Goal: Task Accomplishment & Management: Complete application form

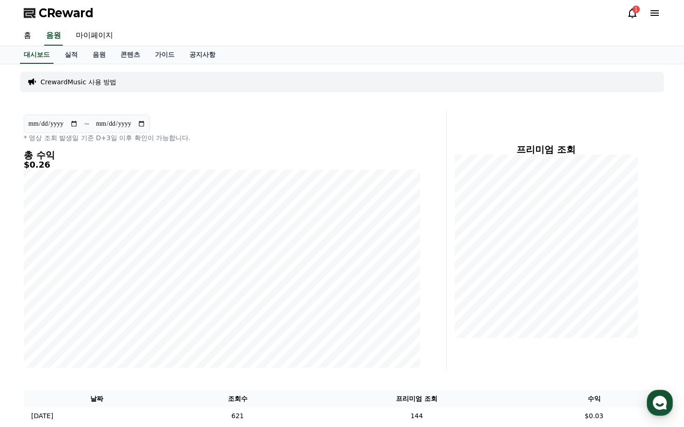
click at [634, 10] on div "1" at bounding box center [636, 9] width 7 height 7
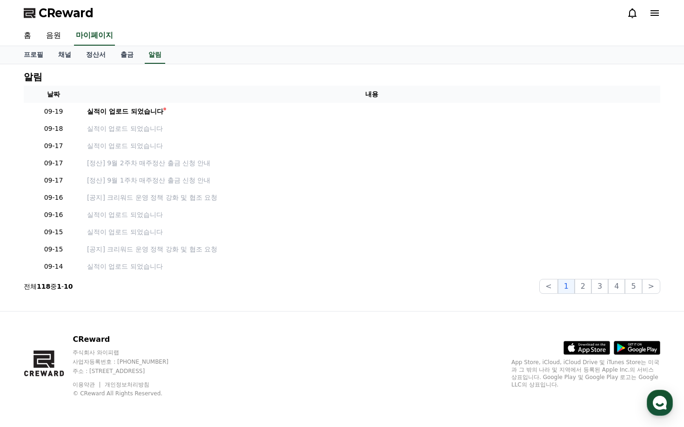
click at [634, 10] on icon at bounding box center [633, 13] width 8 height 10
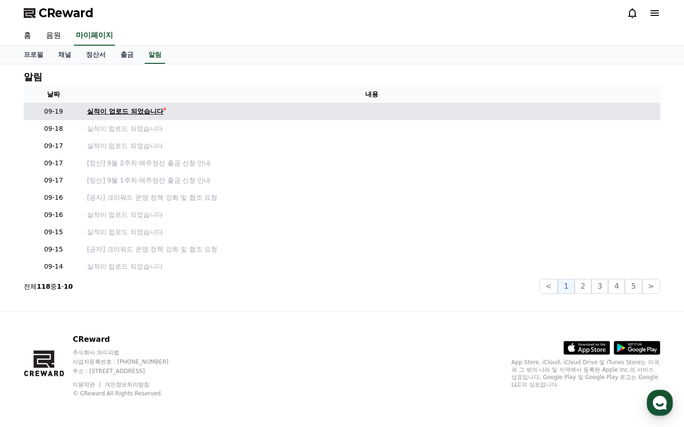
click at [162, 111] on div "실적이 업로드 되었습니다" at bounding box center [125, 112] width 76 height 10
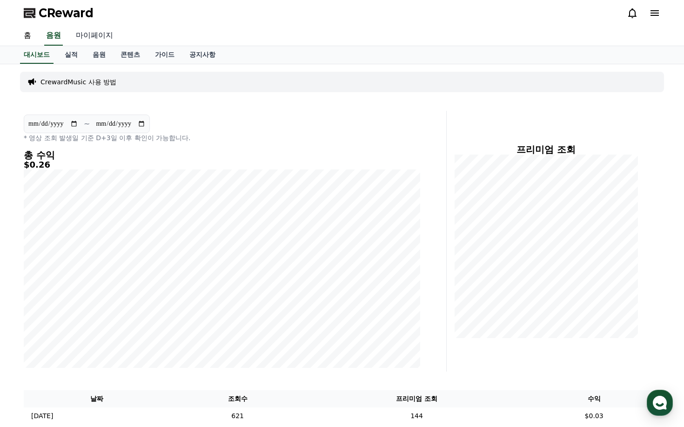
click at [100, 36] on link "마이페이지" at bounding box center [94, 36] width 52 height 20
select select "**********"
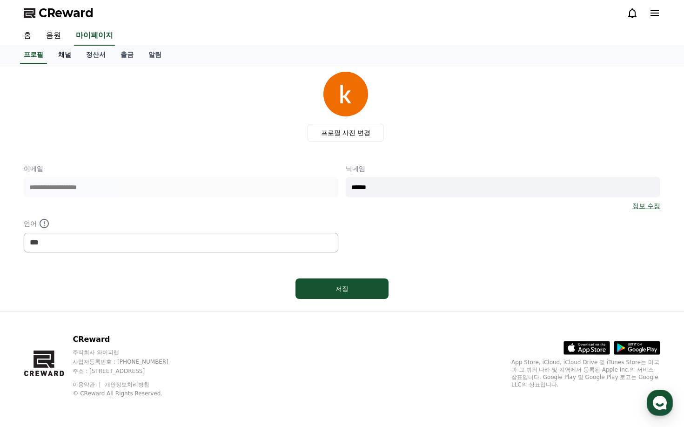
click at [67, 57] on link "채널" at bounding box center [65, 55] width 28 height 18
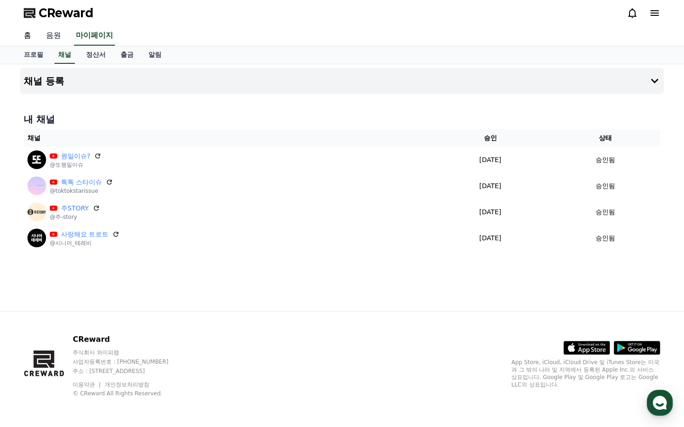
click at [56, 30] on link "음원" at bounding box center [54, 36] width 30 height 20
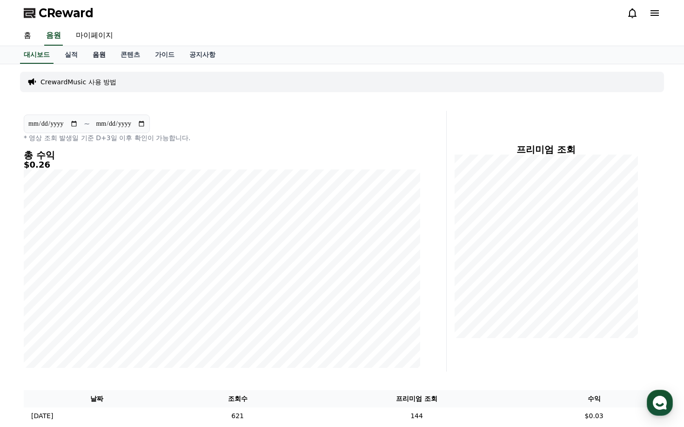
click at [95, 54] on link "음원" at bounding box center [99, 55] width 28 height 18
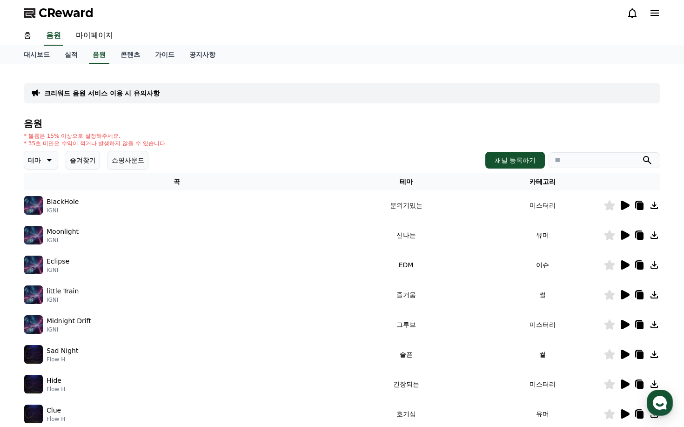
click at [127, 162] on button "쇼핑사운드" at bounding box center [128, 160] width 41 height 19
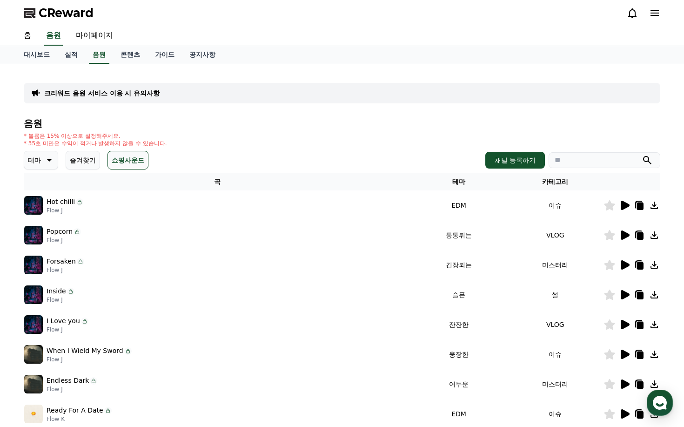
click at [622, 205] on icon at bounding box center [625, 205] width 9 height 9
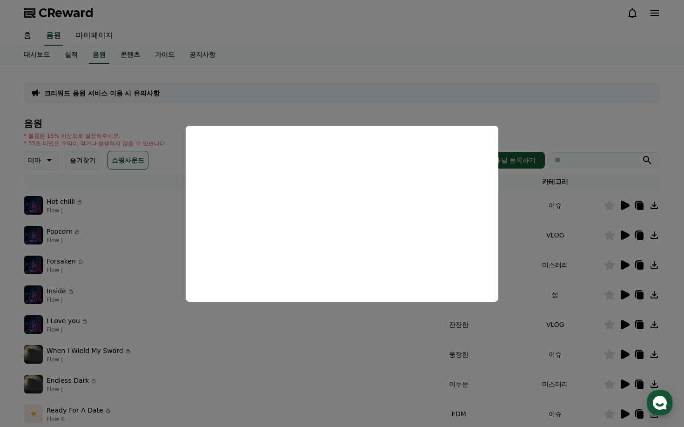
click at [351, 331] on button "close modal" at bounding box center [342, 213] width 684 height 427
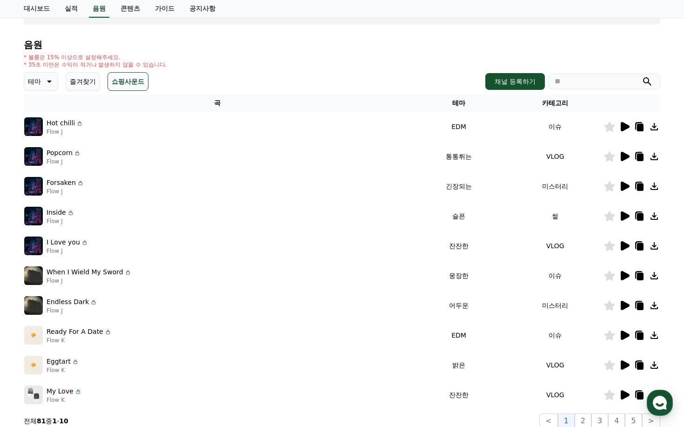
scroll to position [93, 0]
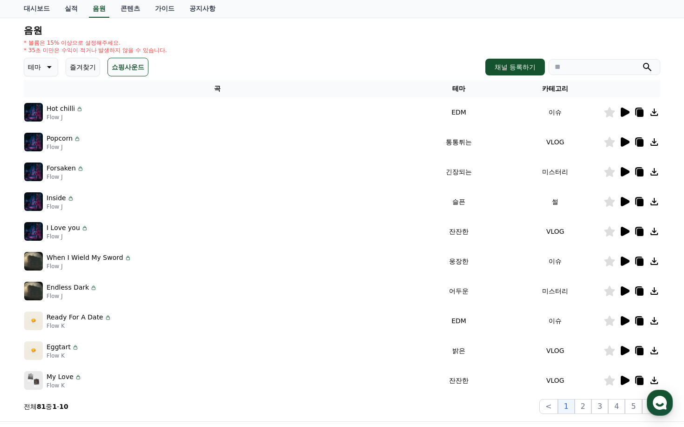
click at [627, 229] on icon at bounding box center [624, 231] width 11 height 11
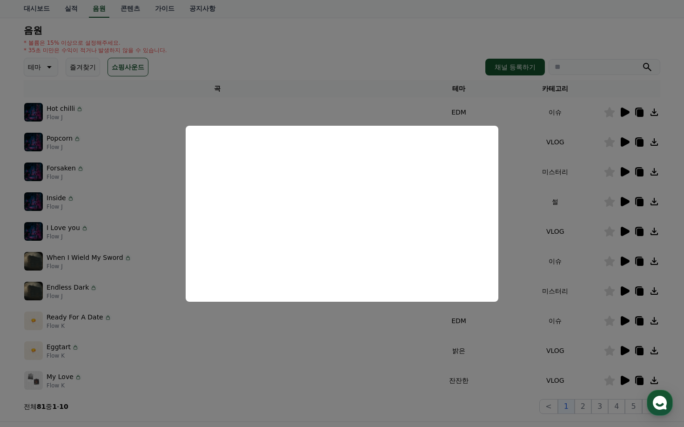
click at [346, 328] on button "close modal" at bounding box center [342, 213] width 684 height 427
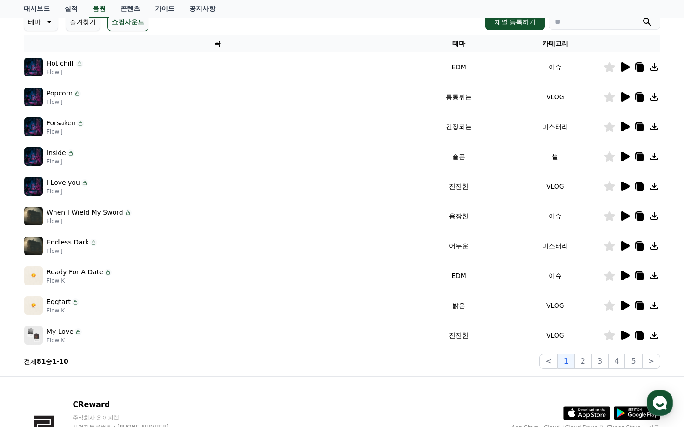
scroll to position [140, 0]
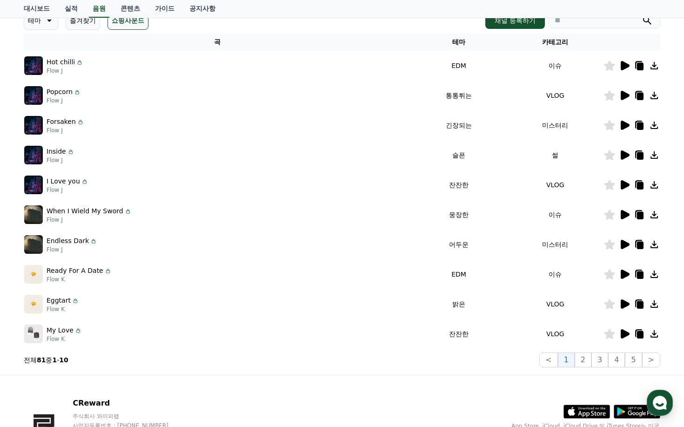
click at [627, 305] on icon at bounding box center [625, 303] width 9 height 9
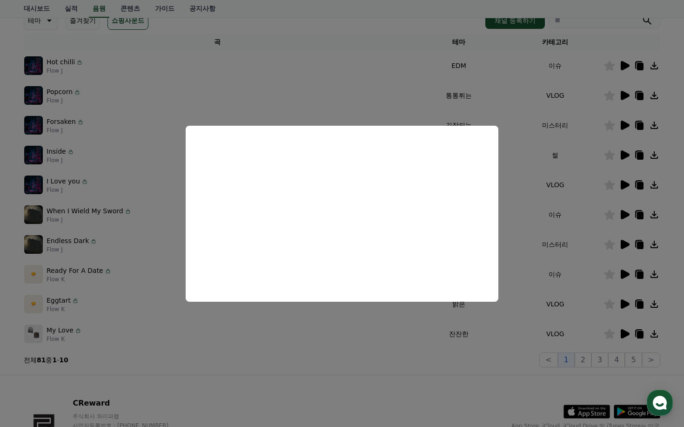
click at [372, 368] on button "close modal" at bounding box center [342, 213] width 684 height 427
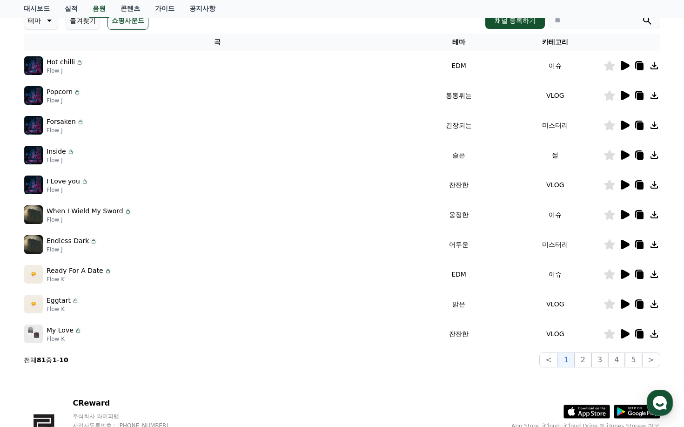
click at [622, 334] on icon at bounding box center [625, 333] width 9 height 9
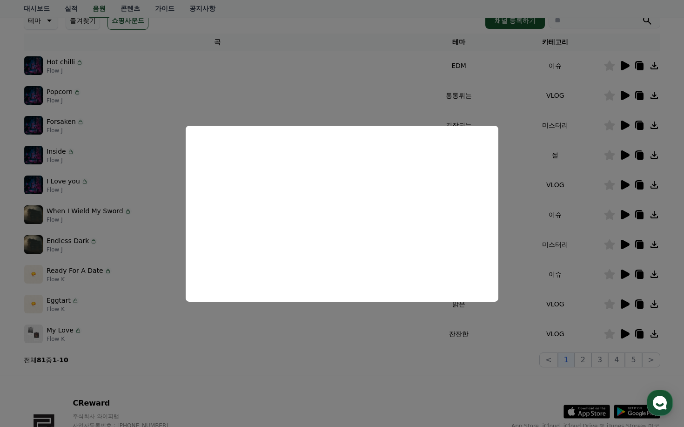
click at [350, 331] on button "close modal" at bounding box center [342, 213] width 684 height 427
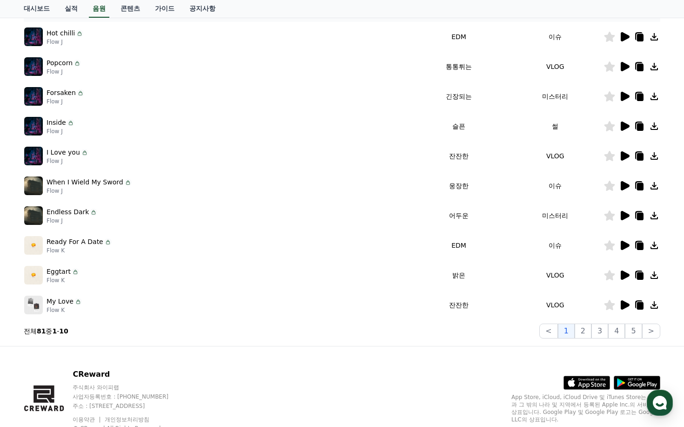
scroll to position [203, 0]
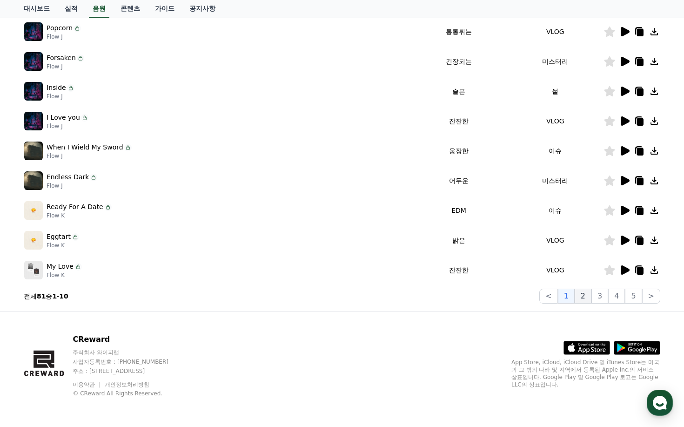
click at [587, 296] on button "2" at bounding box center [583, 296] width 17 height 15
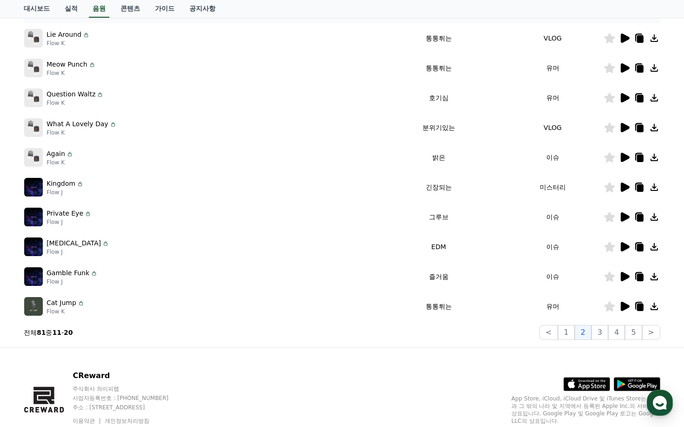
scroll to position [64, 0]
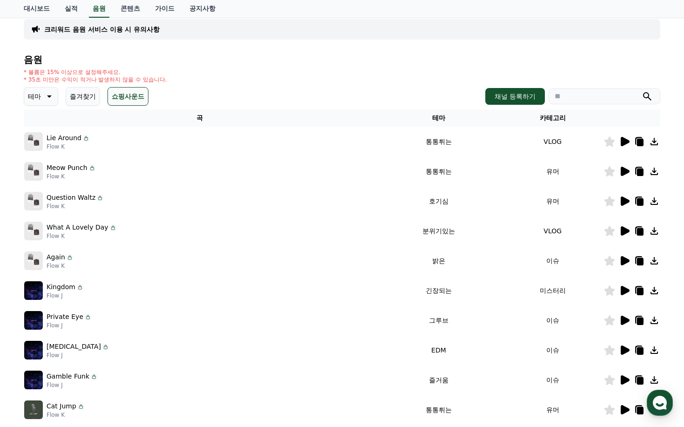
click at [624, 234] on icon at bounding box center [625, 230] width 9 height 9
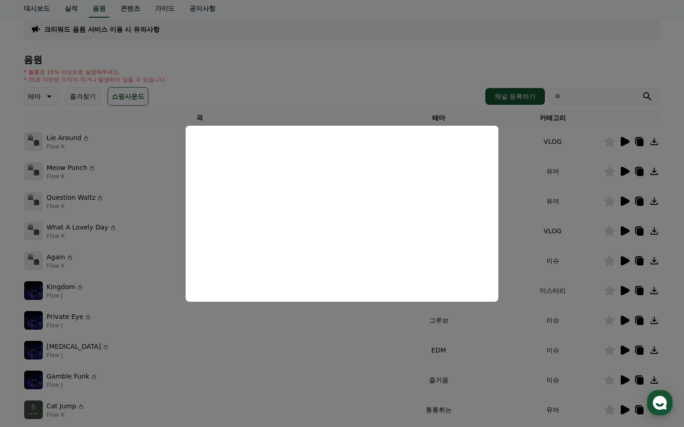
click at [300, 357] on button "close modal" at bounding box center [342, 213] width 684 height 427
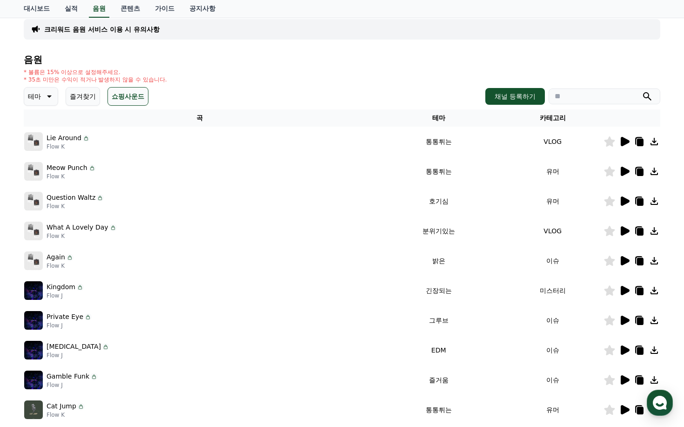
click at [622, 262] on icon at bounding box center [625, 260] width 9 height 9
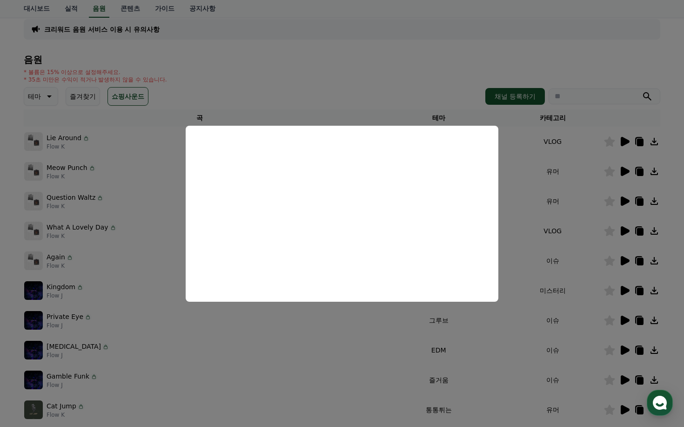
click at [358, 320] on button "close modal" at bounding box center [342, 213] width 684 height 427
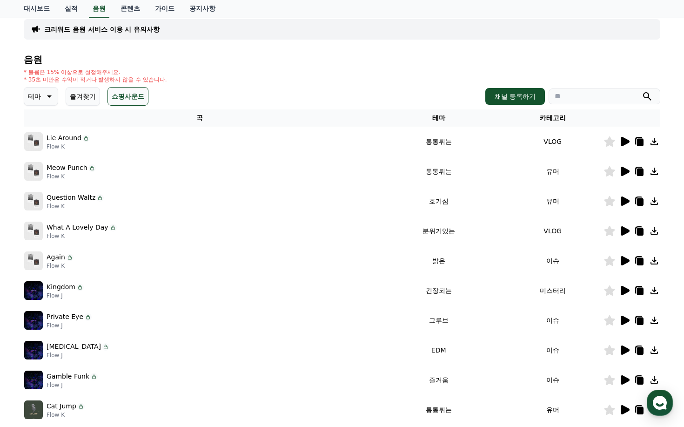
click at [625, 320] on icon at bounding box center [625, 320] width 9 height 9
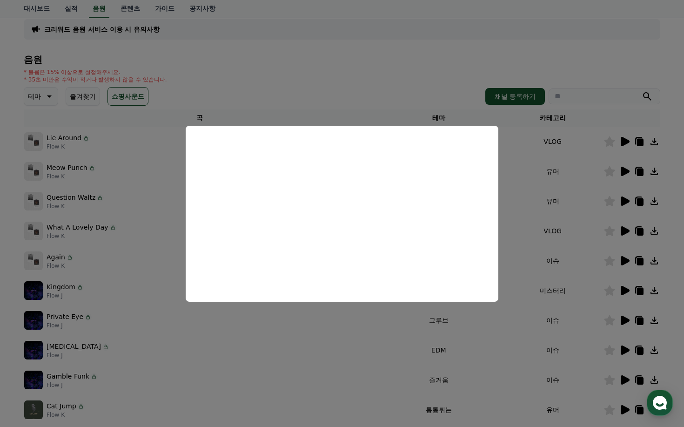
click at [321, 346] on button "close modal" at bounding box center [342, 213] width 684 height 427
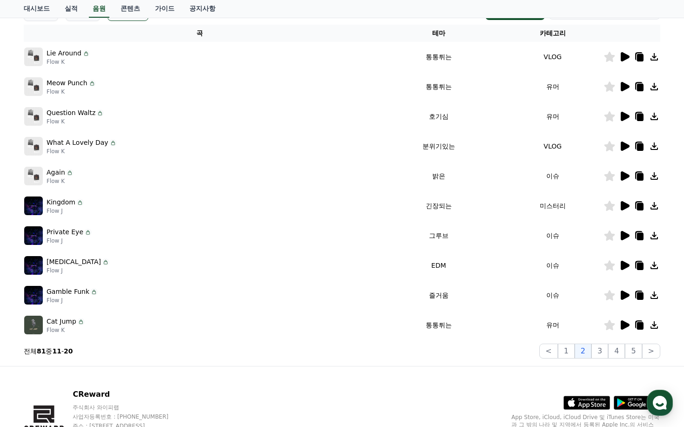
scroll to position [157, 0]
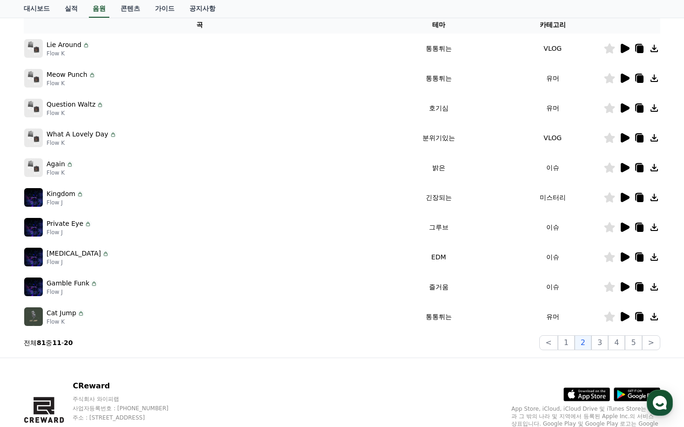
click at [627, 290] on icon at bounding box center [624, 286] width 11 height 11
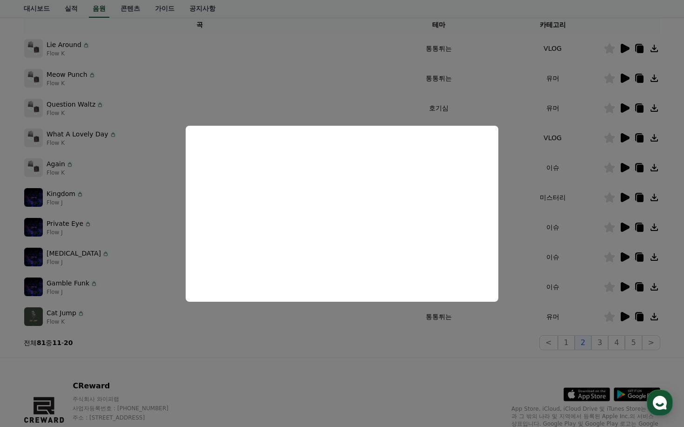
click at [624, 315] on button "close modal" at bounding box center [342, 213] width 684 height 427
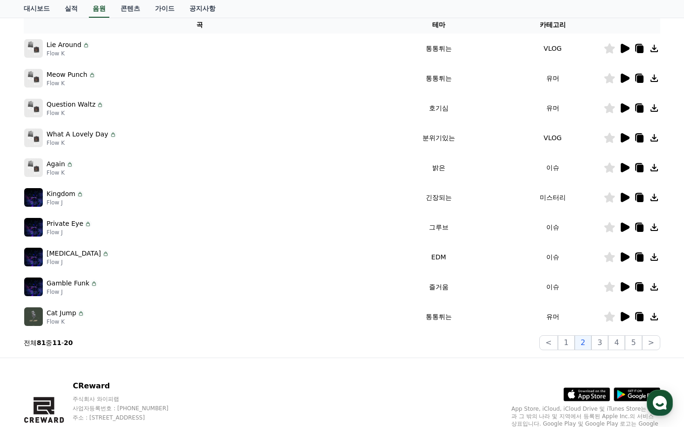
click at [625, 317] on icon at bounding box center [625, 316] width 9 height 9
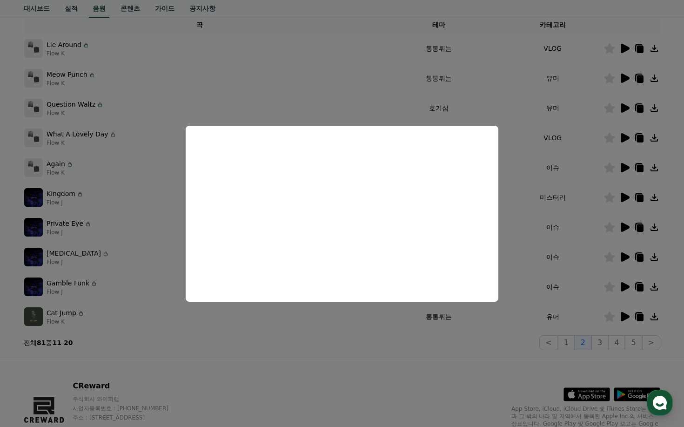
click at [358, 360] on button "close modal" at bounding box center [342, 213] width 684 height 427
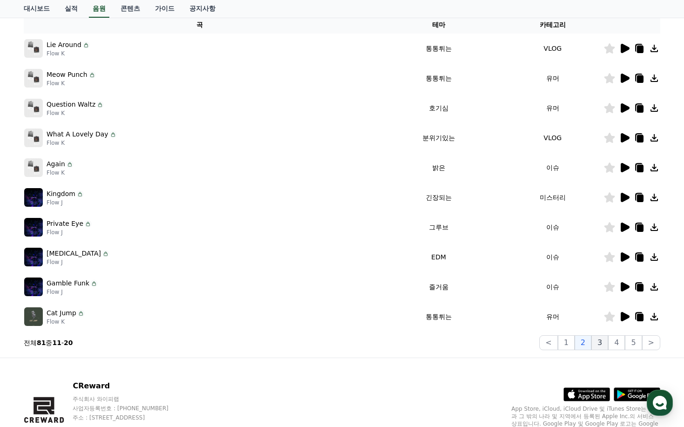
click at [605, 344] on button "3" at bounding box center [600, 342] width 17 height 15
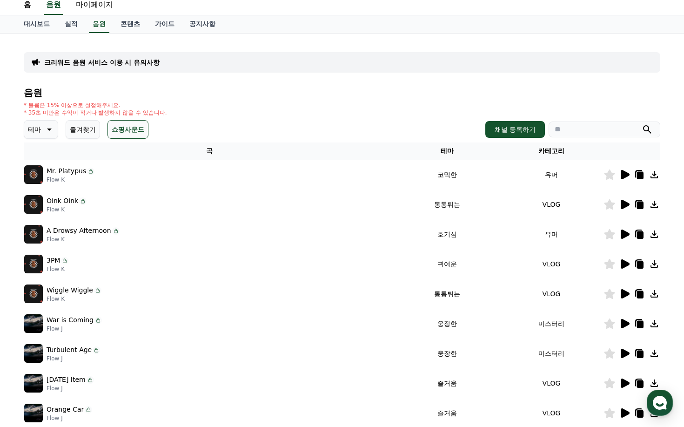
scroll to position [47, 0]
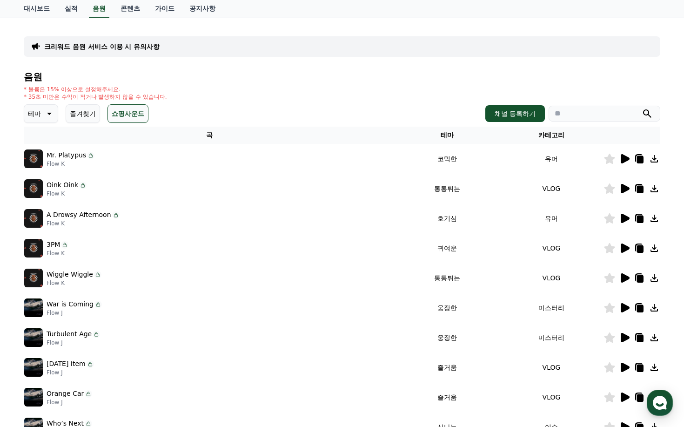
click at [627, 219] on icon at bounding box center [625, 218] width 9 height 9
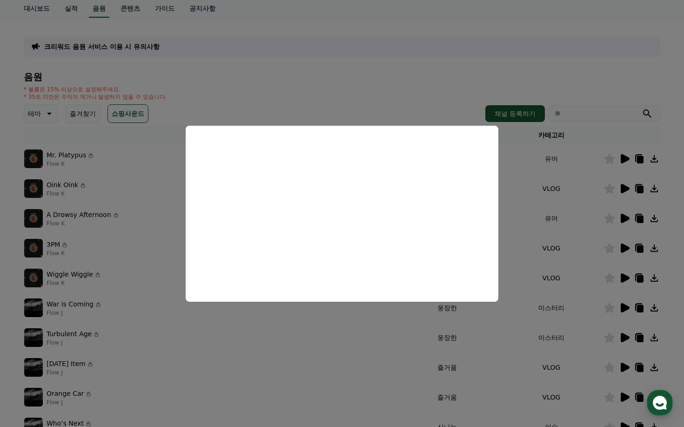
click at [349, 333] on button "close modal" at bounding box center [342, 213] width 684 height 427
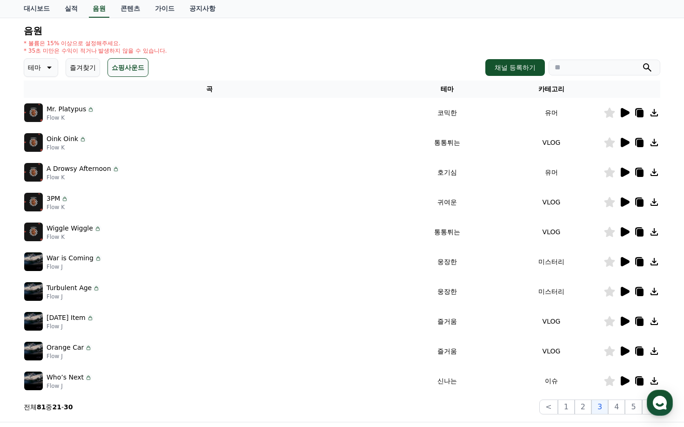
scroll to position [93, 0]
click at [626, 263] on icon at bounding box center [625, 261] width 9 height 9
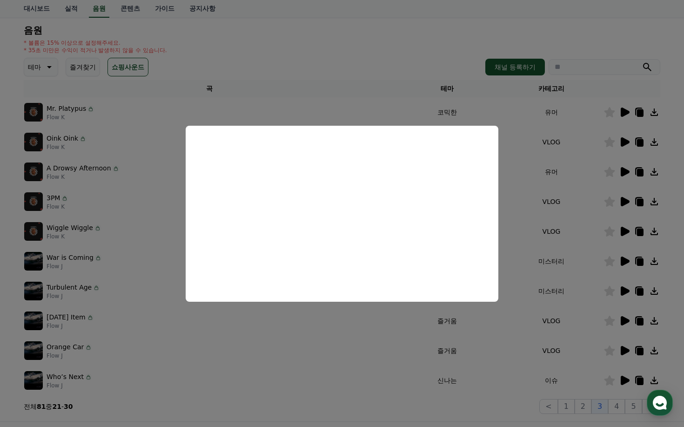
click at [353, 339] on button "close modal" at bounding box center [342, 213] width 684 height 427
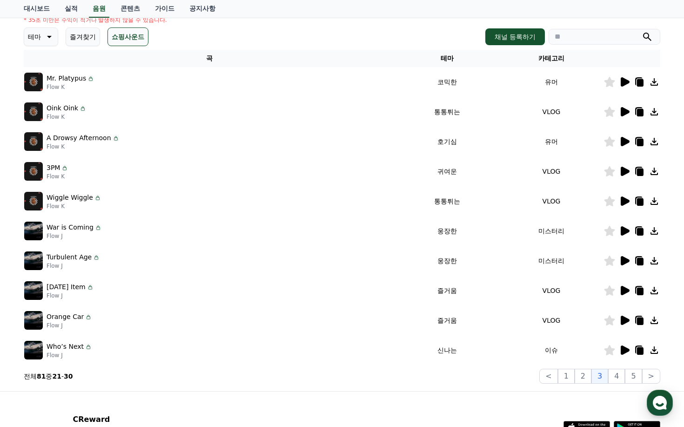
scroll to position [140, 0]
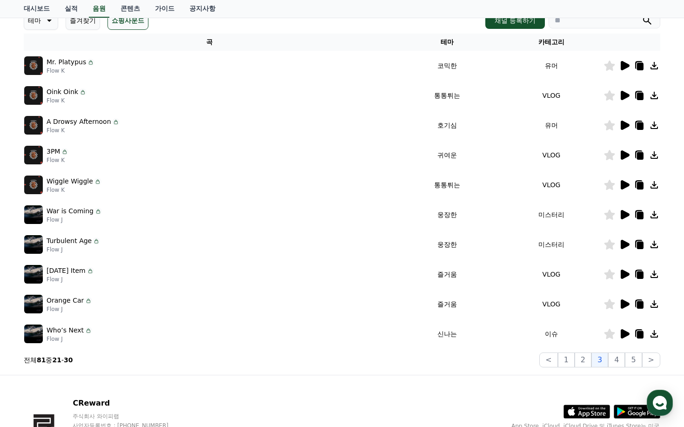
click at [629, 271] on icon at bounding box center [624, 274] width 11 height 11
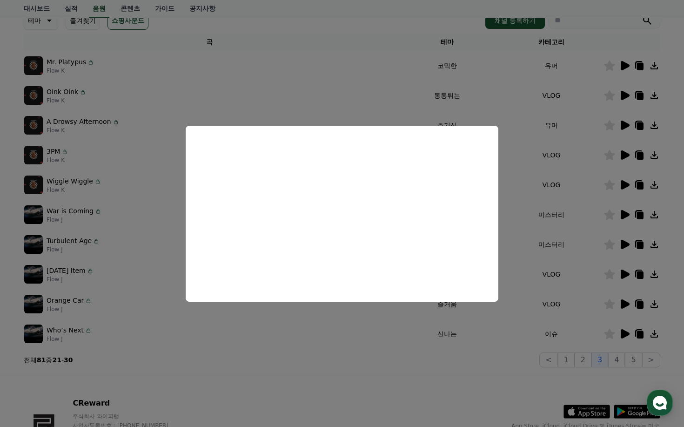
click at [314, 340] on button "close modal" at bounding box center [342, 213] width 684 height 427
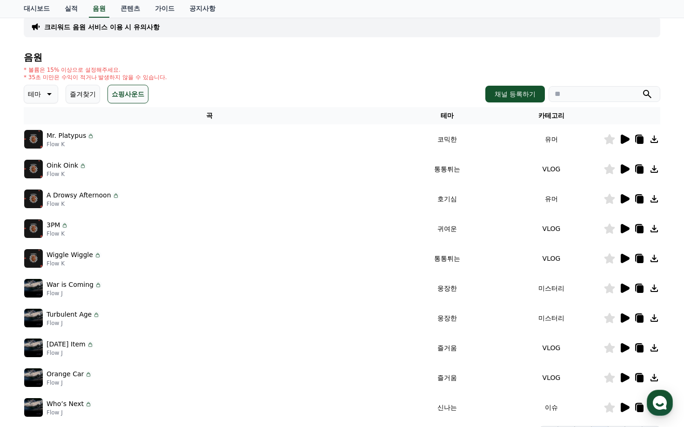
scroll to position [0, 0]
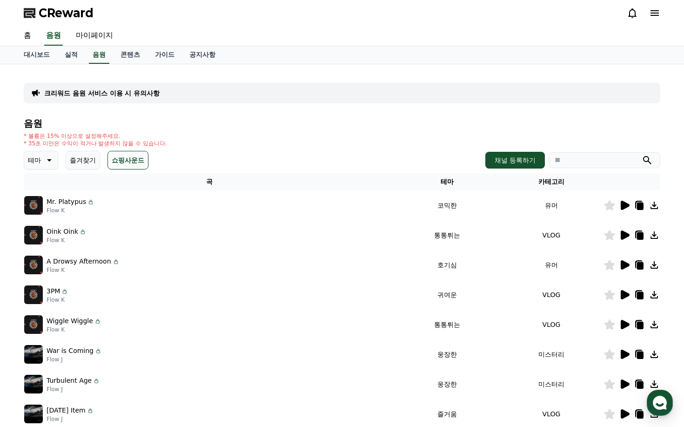
click at [41, 165] on button "테마" at bounding box center [41, 160] width 34 height 19
click at [47, 214] on button "감동적인" at bounding box center [42, 213] width 34 height 20
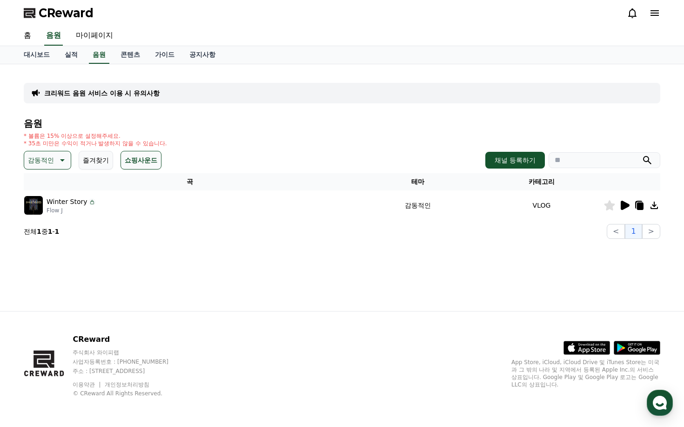
click at [149, 161] on button "쇼핑사운드" at bounding box center [141, 160] width 41 height 19
click at [144, 160] on button "쇼핑사운드" at bounding box center [141, 160] width 41 height 19
click at [625, 205] on icon at bounding box center [625, 205] width 9 height 9
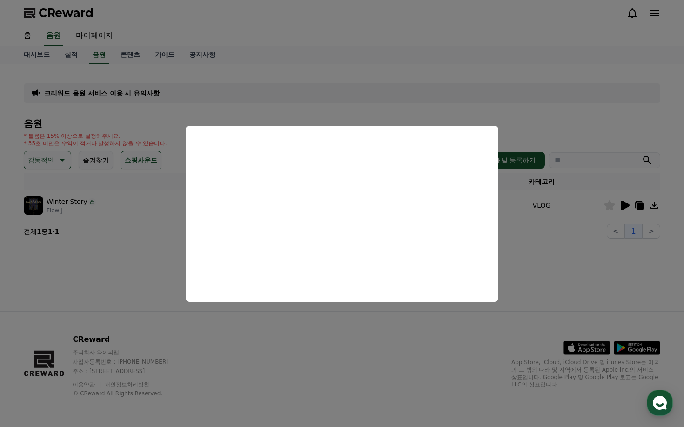
click at [344, 318] on button "close modal" at bounding box center [342, 213] width 684 height 427
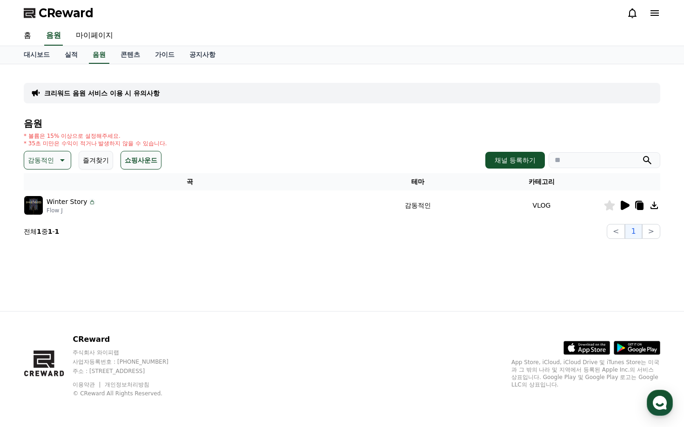
click at [638, 206] on icon at bounding box center [640, 206] width 7 height 7
click at [247, 250] on div "크리워드 음원 서비스 이용 시 유의사항 음원 * 볼륨은 15% 이상으로 설정해주세요. * 35초 미만은 수익이 적거나 발생하지 않을 수 있습니…" at bounding box center [342, 187] width 652 height 247
click at [60, 162] on icon at bounding box center [61, 160] width 11 height 11
click at [45, 212] on button "잔잔한" at bounding box center [38, 211] width 27 height 20
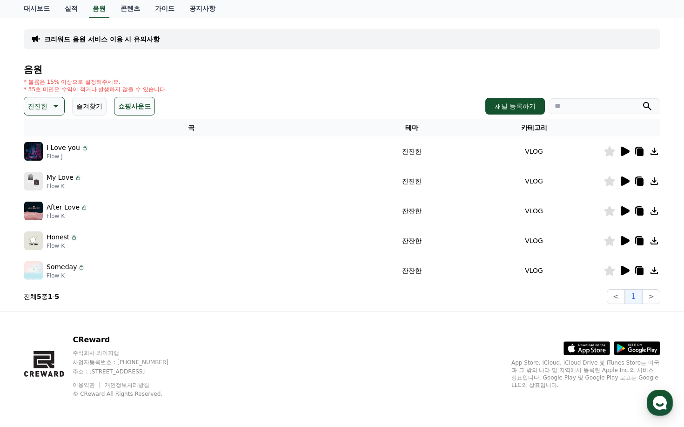
scroll to position [54, 0]
click at [624, 270] on icon at bounding box center [625, 269] width 9 height 9
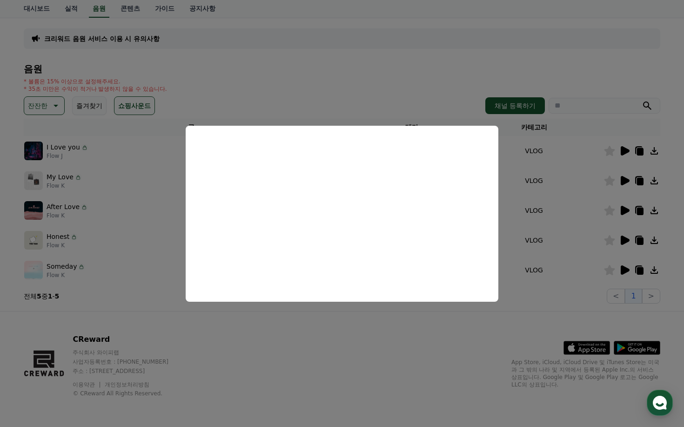
drag, startPoint x: 348, startPoint y: 327, endPoint x: 354, endPoint y: 325, distance: 5.9
click at [348, 327] on button "close modal" at bounding box center [342, 213] width 684 height 427
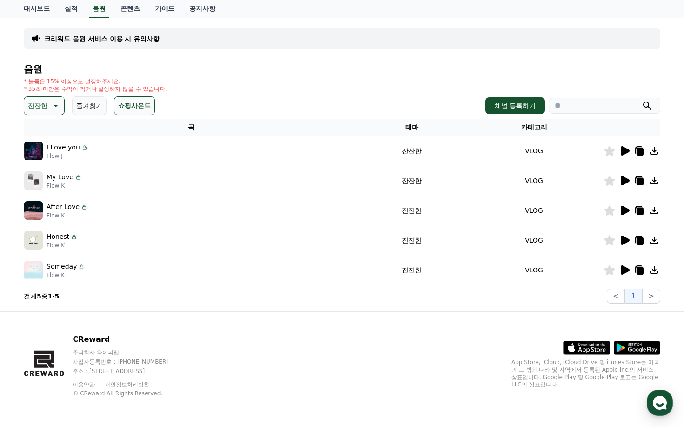
click at [622, 242] on icon at bounding box center [625, 240] width 9 height 9
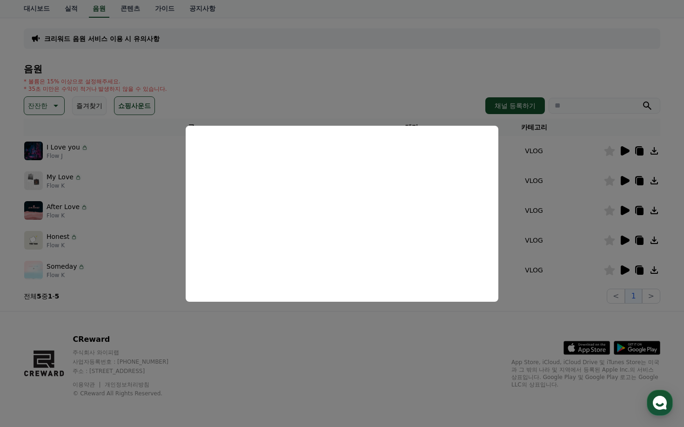
click at [592, 209] on button "close modal" at bounding box center [342, 213] width 684 height 427
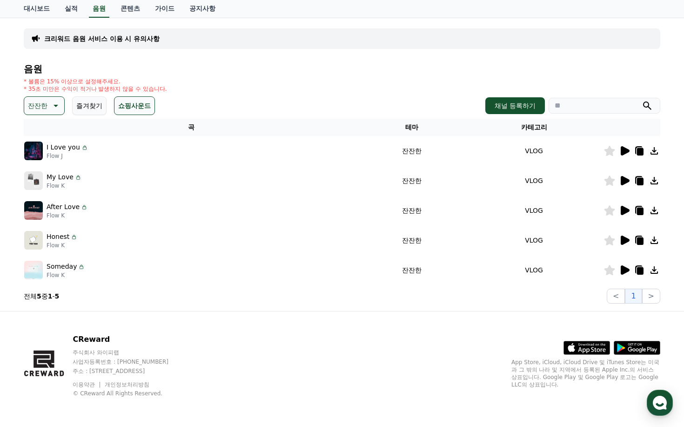
click at [622, 208] on icon at bounding box center [625, 210] width 9 height 9
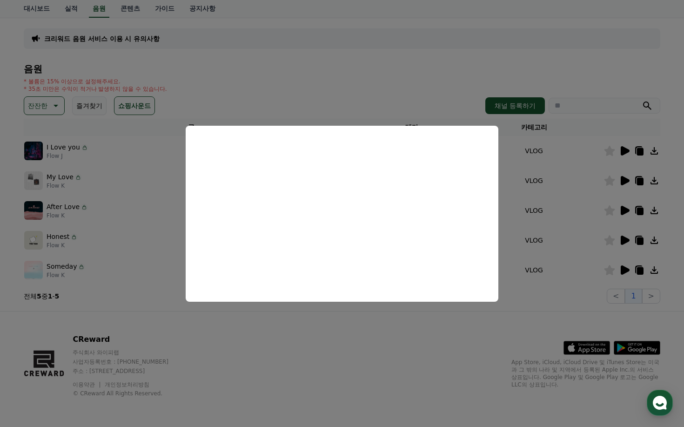
click at [624, 181] on button "close modal" at bounding box center [342, 213] width 684 height 427
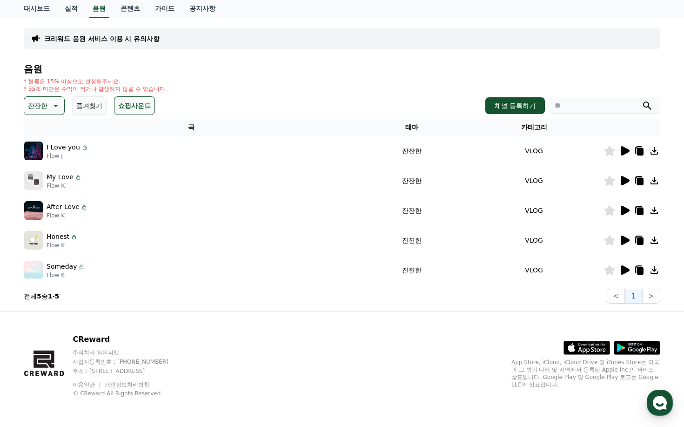
click at [625, 181] on icon at bounding box center [625, 180] width 9 height 9
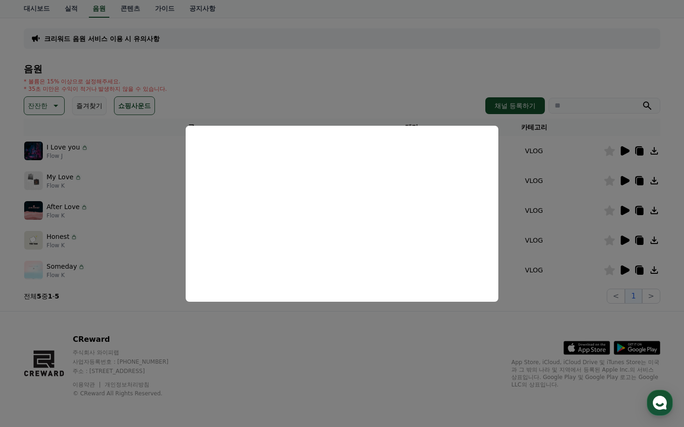
click at [361, 338] on button "close modal" at bounding box center [342, 213] width 684 height 427
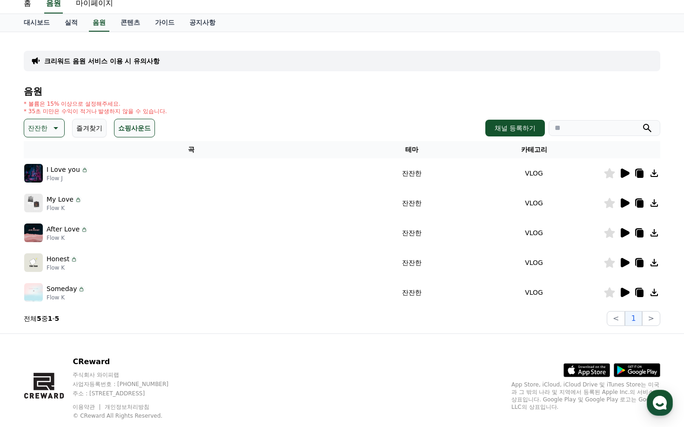
scroll to position [0, 0]
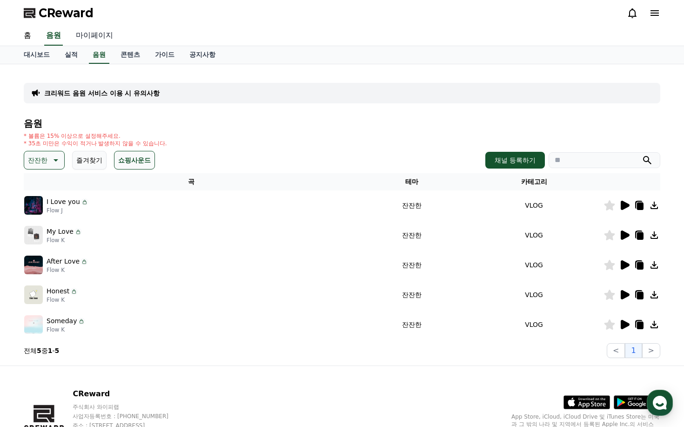
click at [93, 36] on link "마이페이지" at bounding box center [94, 36] width 52 height 20
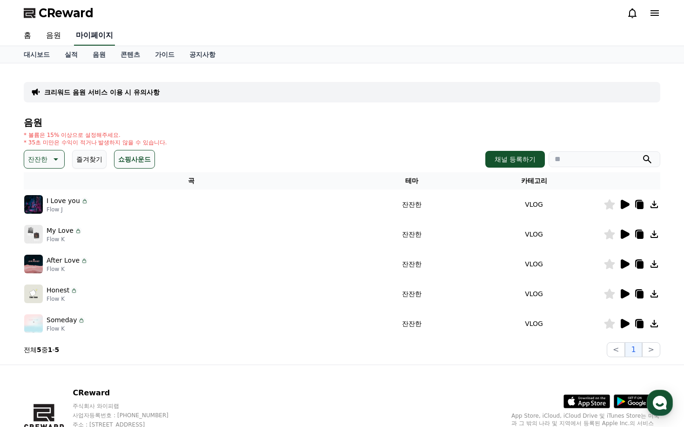
select select "**********"
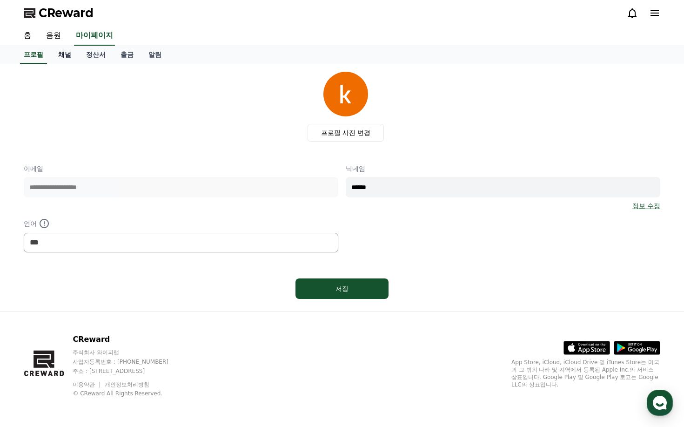
click at [58, 56] on link "채널" at bounding box center [65, 55] width 28 height 18
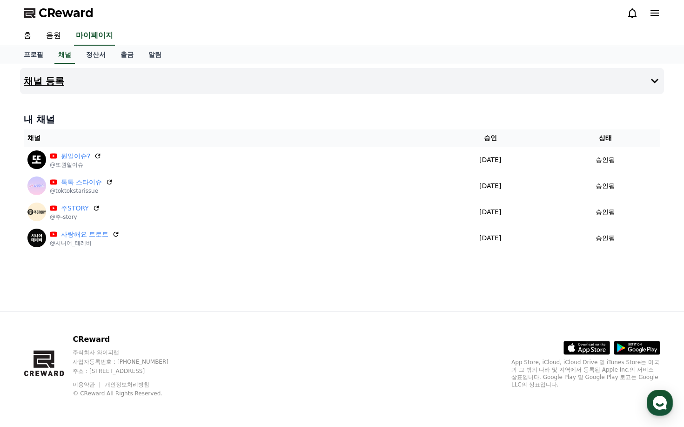
click at [76, 80] on button "채널 등록" at bounding box center [342, 81] width 644 height 26
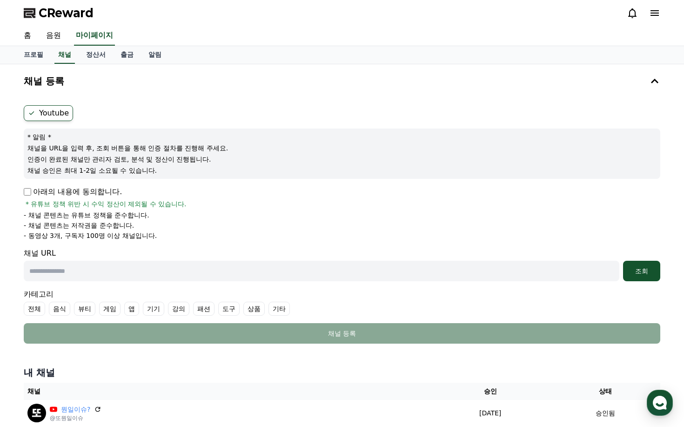
click at [97, 274] on input "text" at bounding box center [322, 271] width 596 height 20
paste input "**********"
type input "**********"
drag, startPoint x: 654, startPoint y: 271, endPoint x: 646, endPoint y: 275, distance: 9.0
click at [654, 271] on div "조회" at bounding box center [642, 270] width 30 height 9
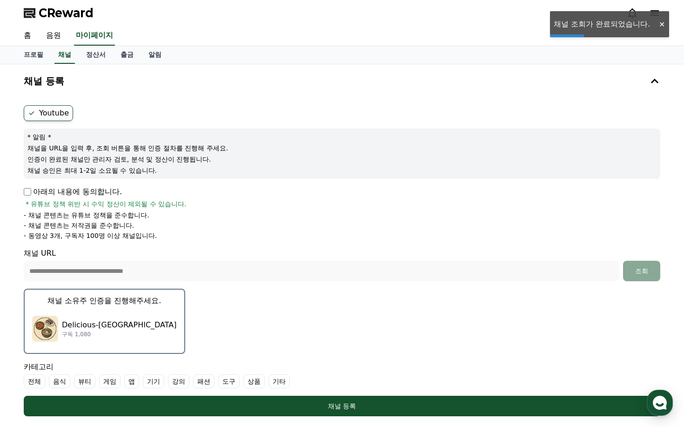
click at [89, 325] on p "Delicious-[GEOGRAPHIC_DATA]" at bounding box center [119, 324] width 115 height 11
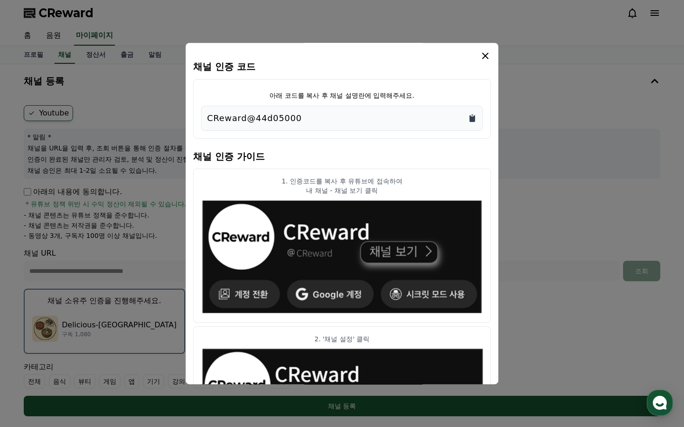
click at [473, 121] on icon "Copy to clipboard" at bounding box center [473, 118] width 6 height 7
click at [487, 60] on icon "modal" at bounding box center [485, 55] width 11 height 11
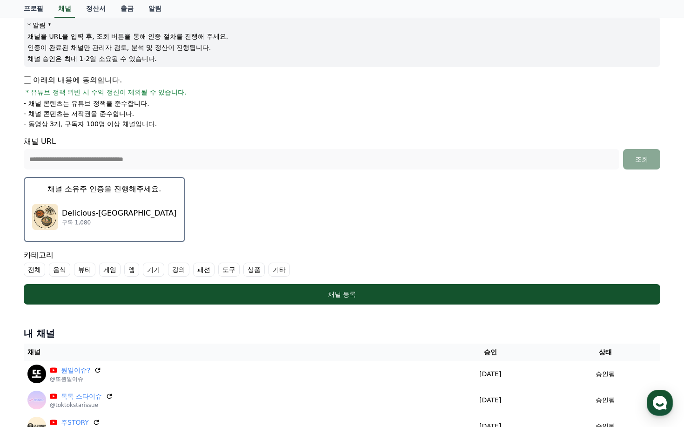
scroll to position [140, 0]
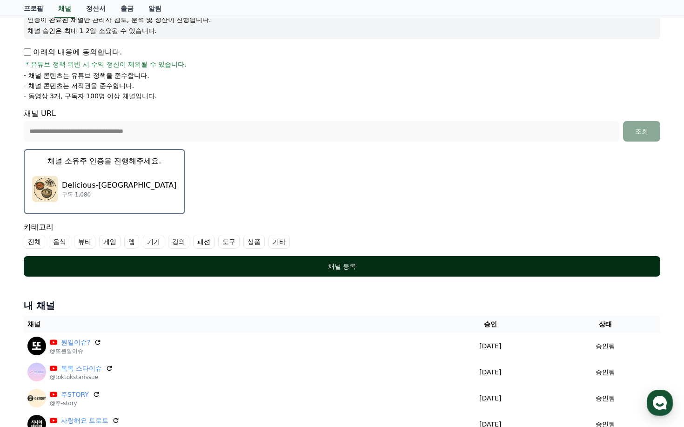
click at [350, 272] on button "채널 등록" at bounding box center [342, 266] width 637 height 20
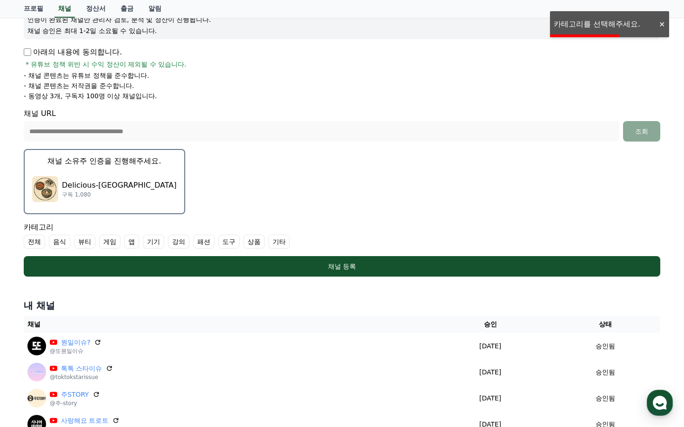
click at [61, 242] on label "음식" at bounding box center [59, 242] width 21 height 14
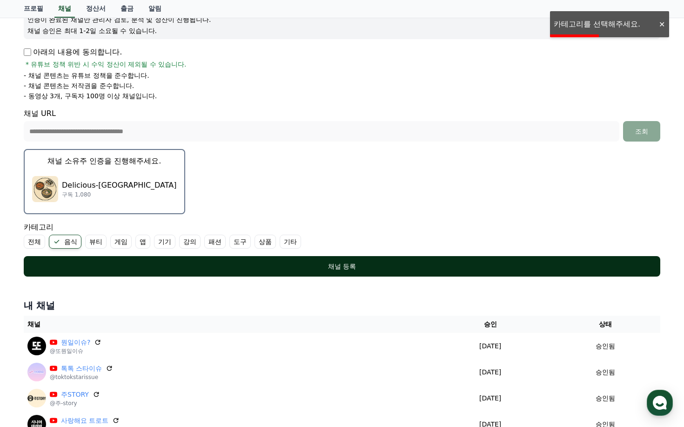
click at [344, 268] on div "채널 등록" at bounding box center [342, 266] width 600 height 9
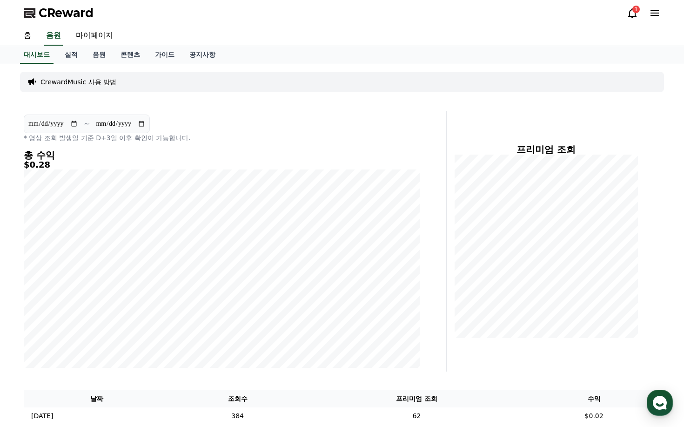
click at [628, 13] on icon at bounding box center [632, 12] width 11 height 11
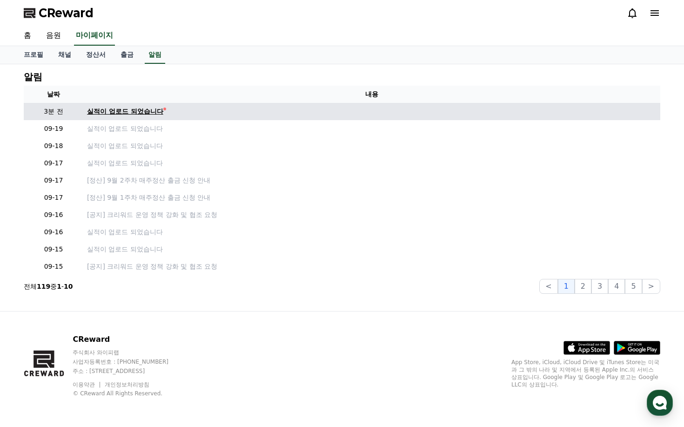
click at [144, 112] on div "실적이 업로드 되었습니다" at bounding box center [125, 112] width 76 height 10
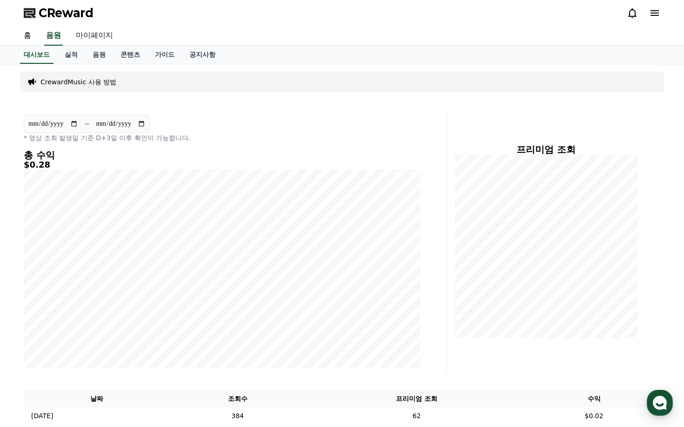
click at [102, 37] on link "마이페이지" at bounding box center [94, 36] width 52 height 20
select select "**********"
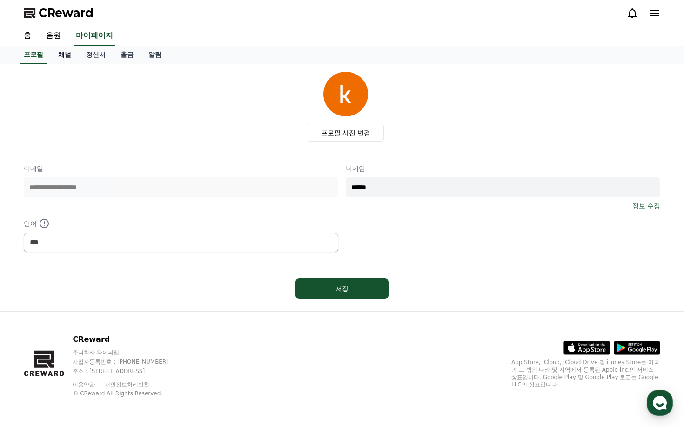
click at [64, 55] on link "채널" at bounding box center [65, 55] width 28 height 18
